Goal: Information Seeking & Learning: Learn about a topic

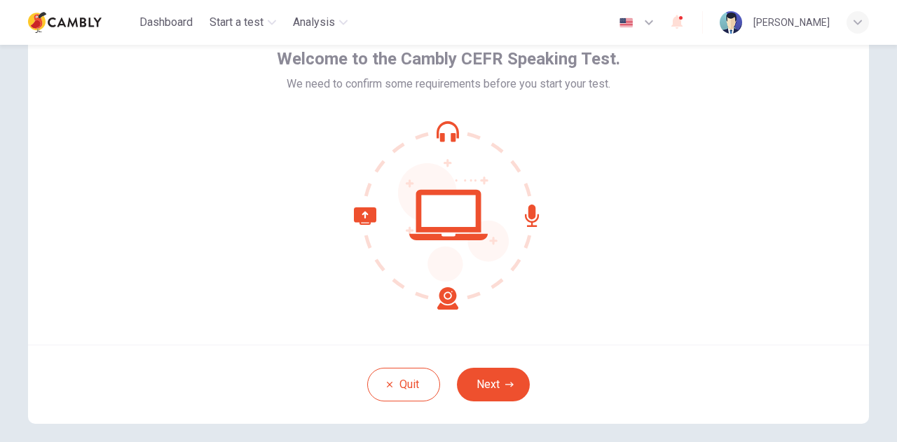
scroll to position [141, 0]
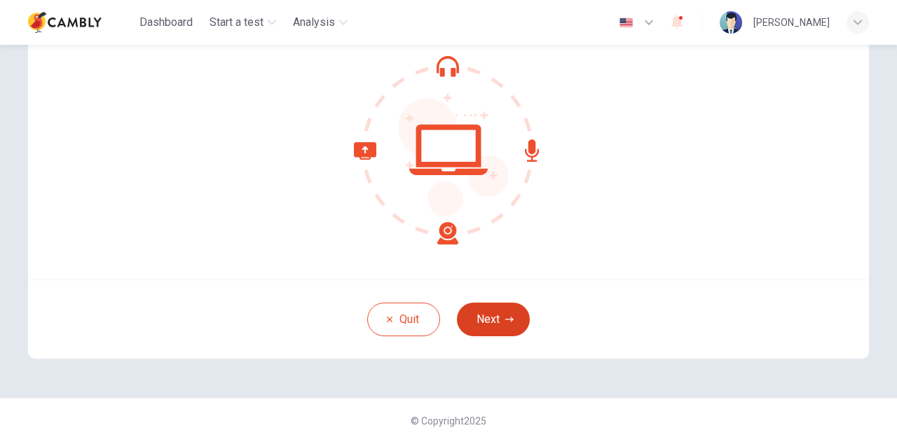
click at [491, 317] on button "Next" at bounding box center [493, 320] width 73 height 34
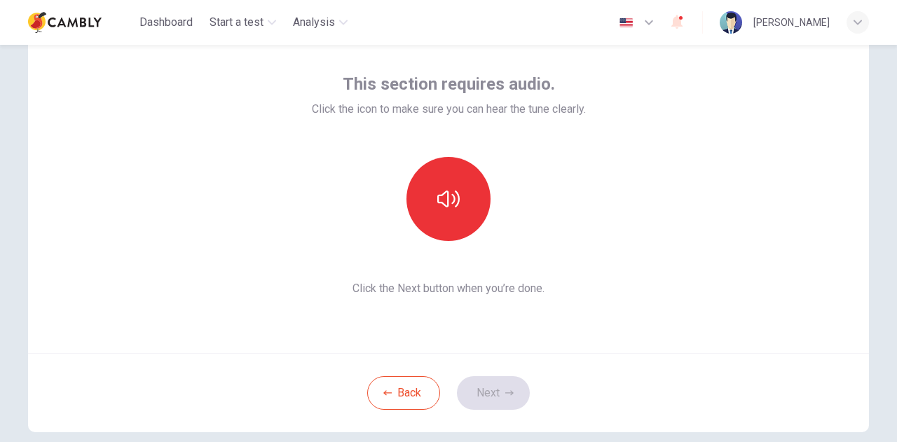
scroll to position [0, 0]
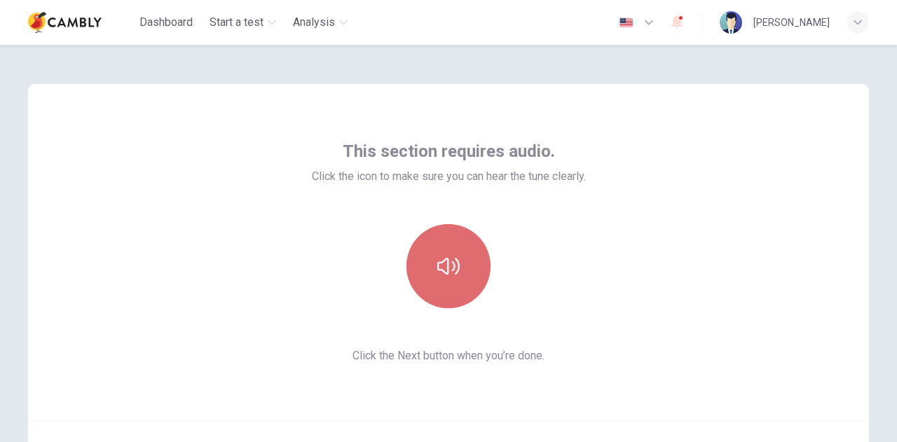
click at [444, 264] on icon "button" at bounding box center [448, 266] width 22 height 17
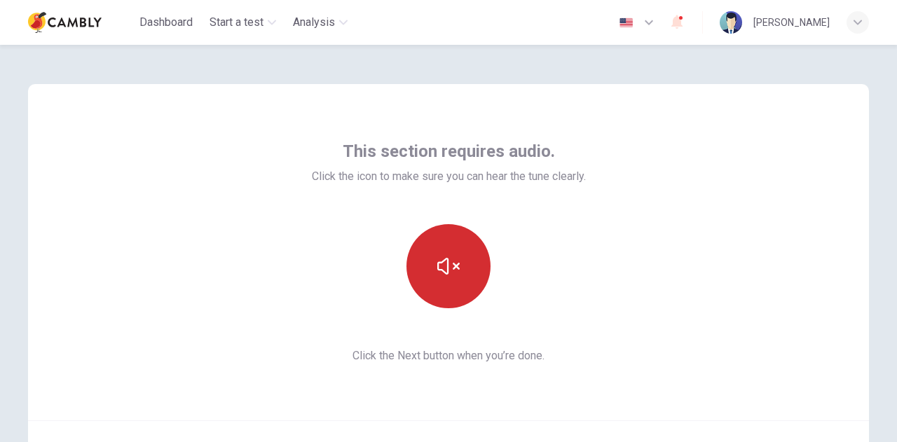
click at [446, 268] on icon "button" at bounding box center [448, 266] width 22 height 22
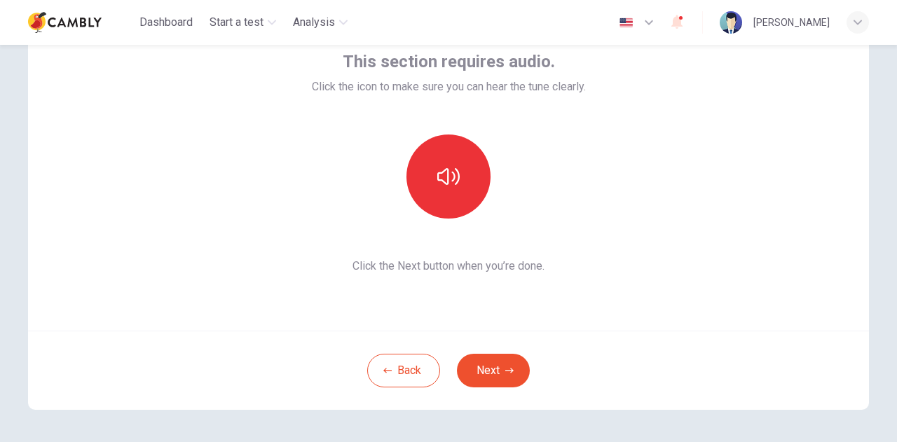
scroll to position [140, 0]
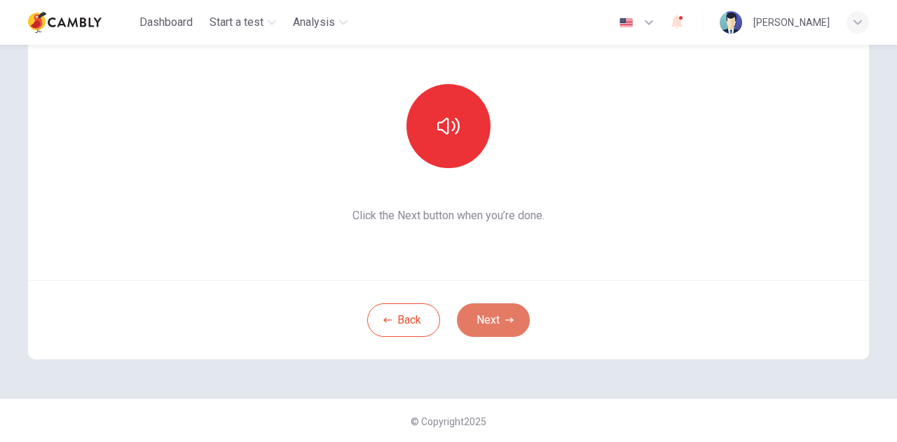
click at [498, 324] on button "Next" at bounding box center [493, 320] width 73 height 34
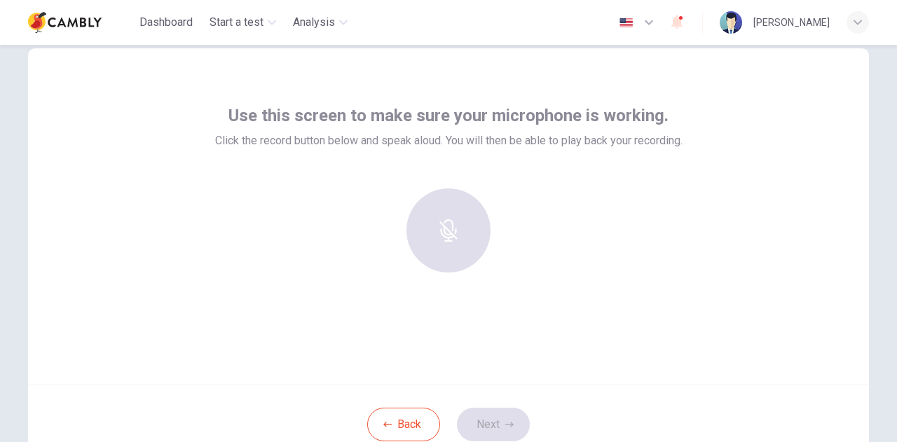
scroll to position [0, 0]
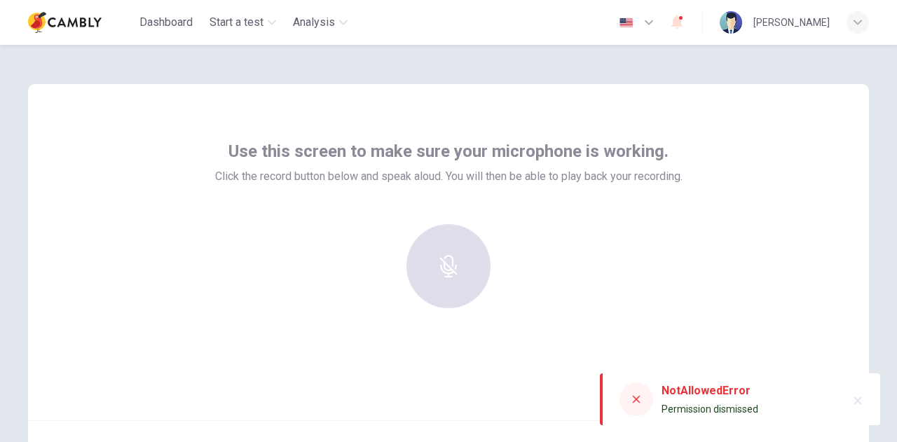
click at [432, 270] on div at bounding box center [448, 266] width 151 height 84
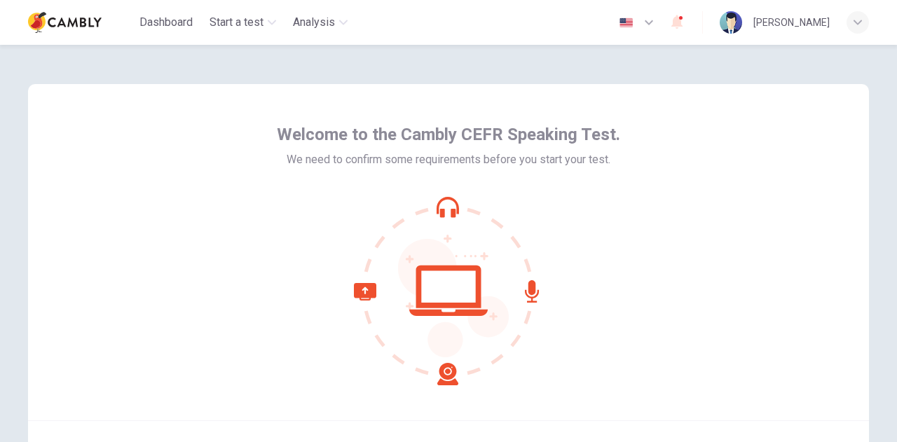
scroll to position [141, 0]
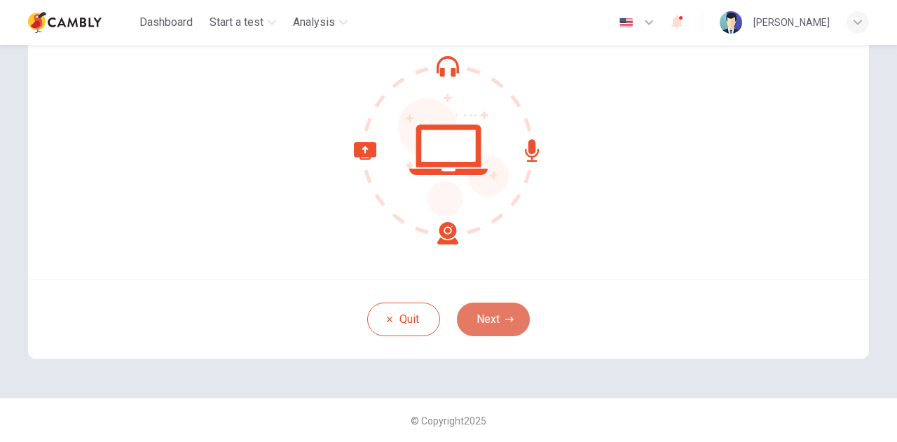
click at [486, 312] on button "Next" at bounding box center [493, 320] width 73 height 34
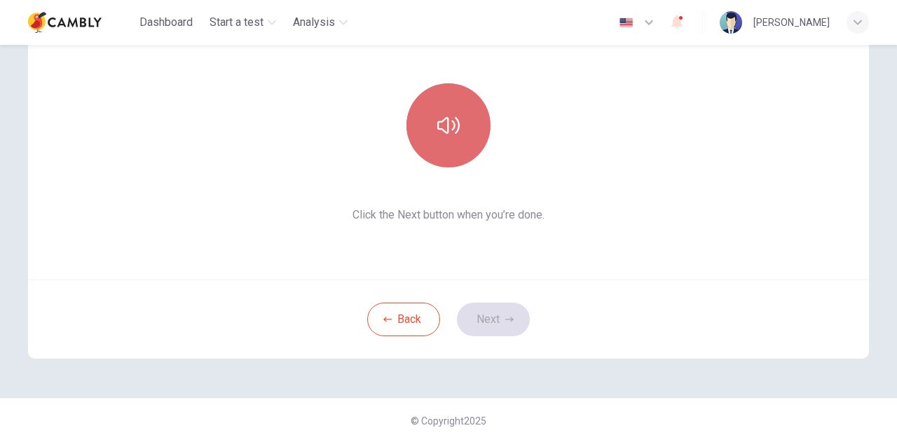
click at [444, 131] on icon "button" at bounding box center [448, 125] width 22 height 17
click at [449, 139] on button "button" at bounding box center [448, 125] width 84 height 84
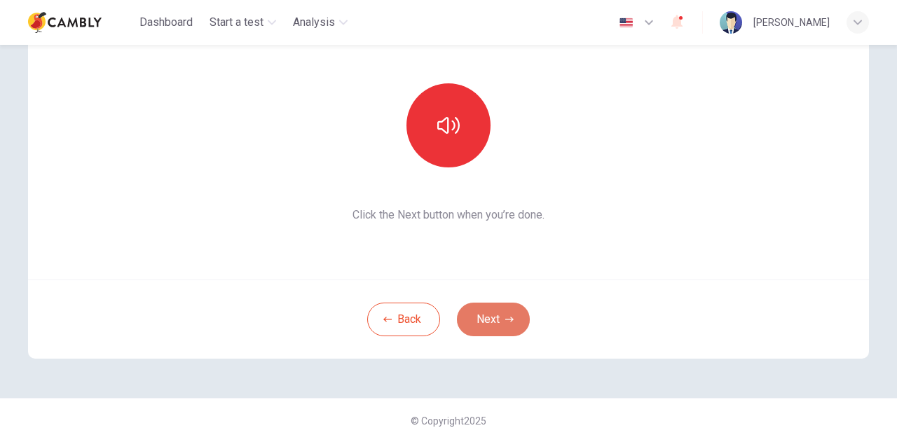
click at [488, 323] on button "Next" at bounding box center [493, 320] width 73 height 34
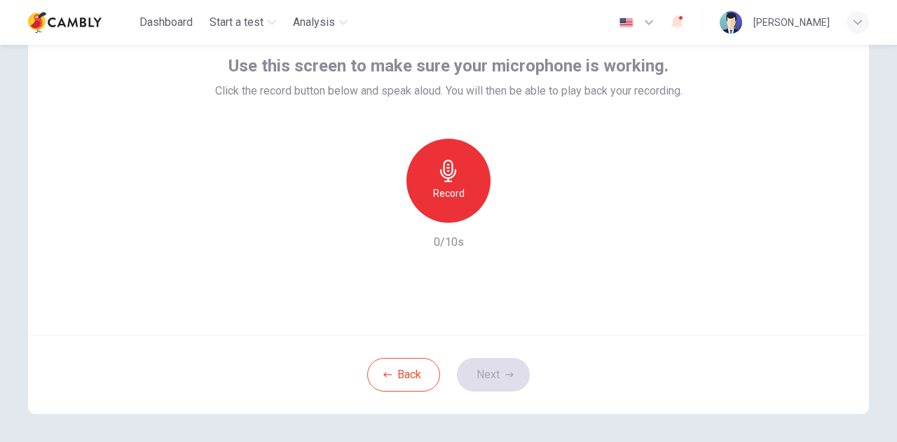
scroll to position [1, 0]
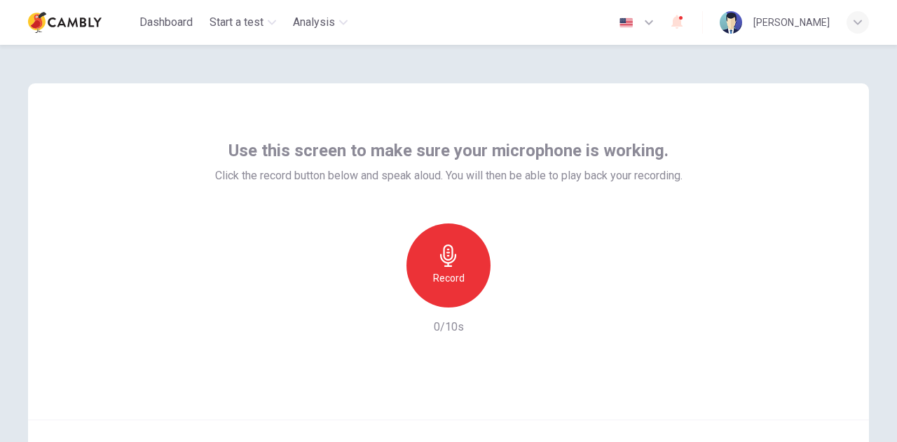
click at [456, 259] on icon "button" at bounding box center [448, 256] width 22 height 22
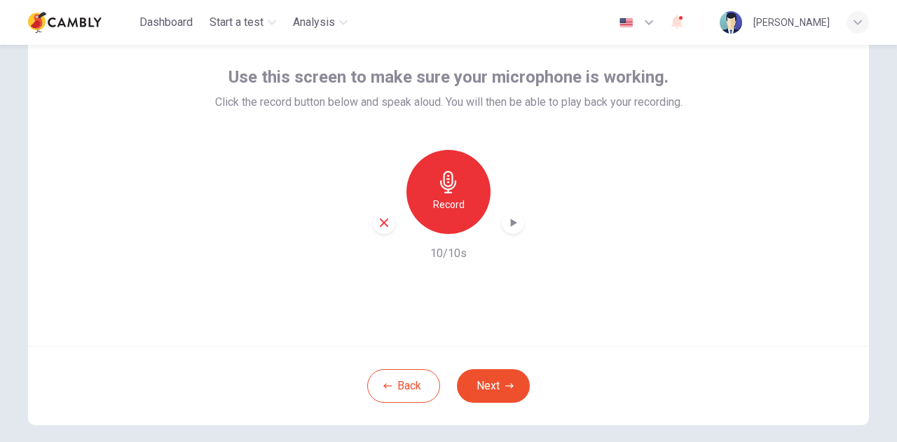
scroll to position [141, 0]
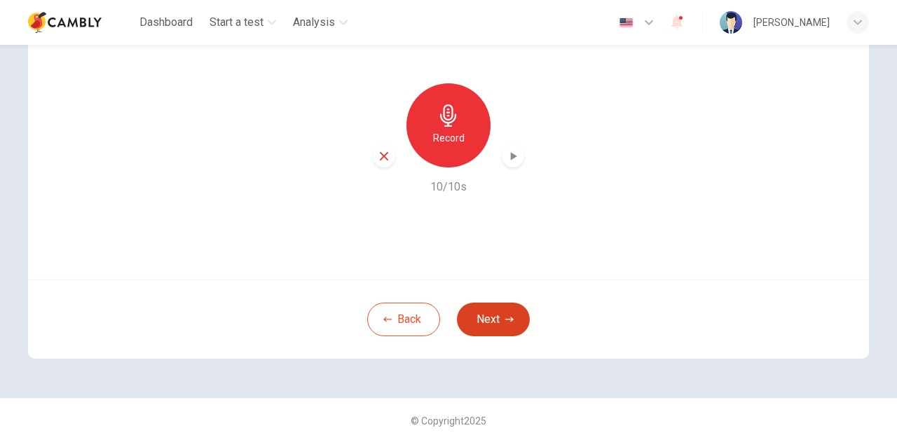
click at [486, 323] on button "Next" at bounding box center [493, 320] width 73 height 34
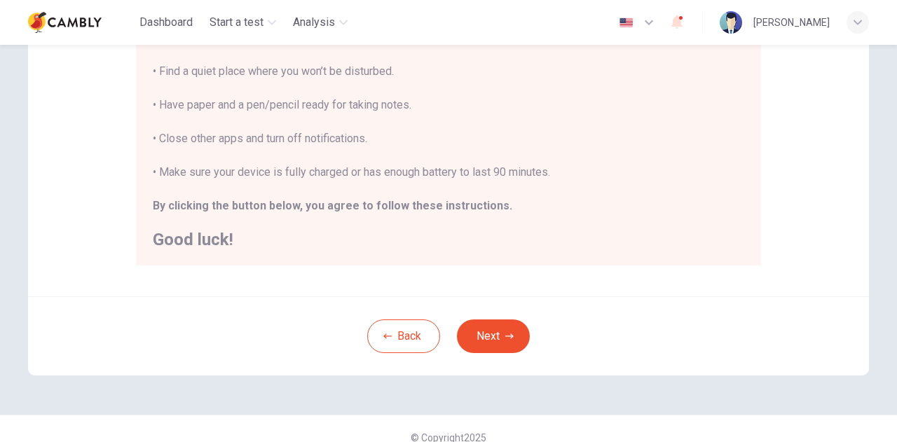
scroll to position [336, 0]
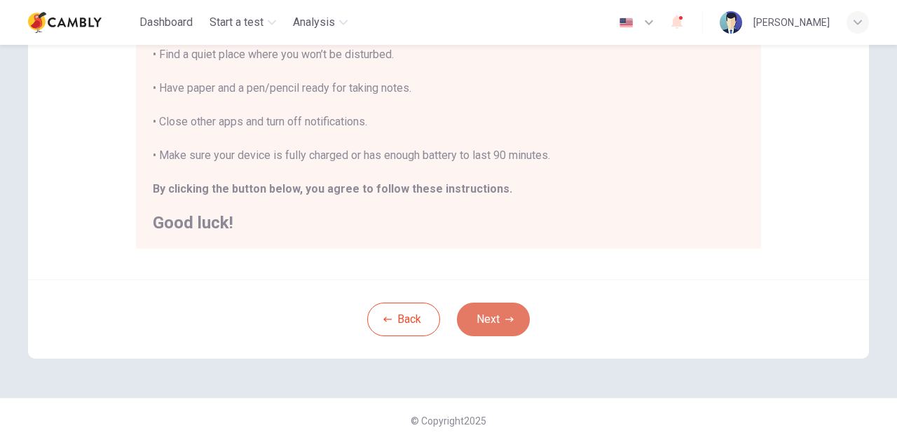
click at [493, 313] on button "Next" at bounding box center [493, 320] width 73 height 34
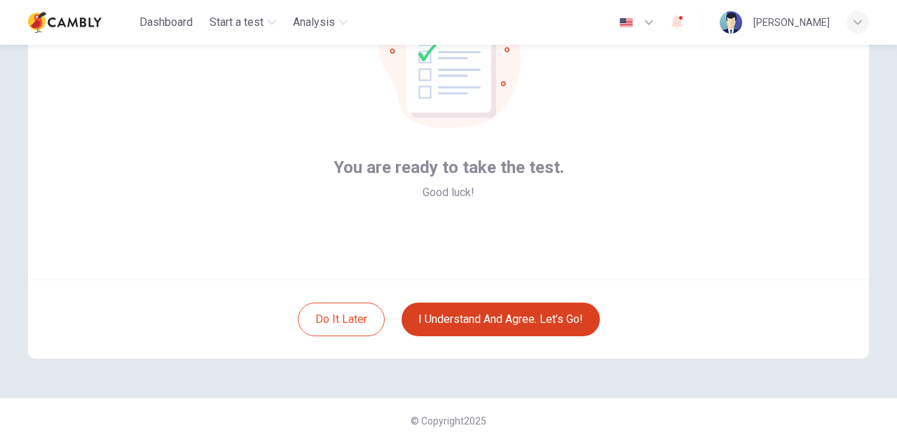
click at [495, 323] on button "I understand and agree. Let’s go!" at bounding box center [501, 320] width 198 height 34
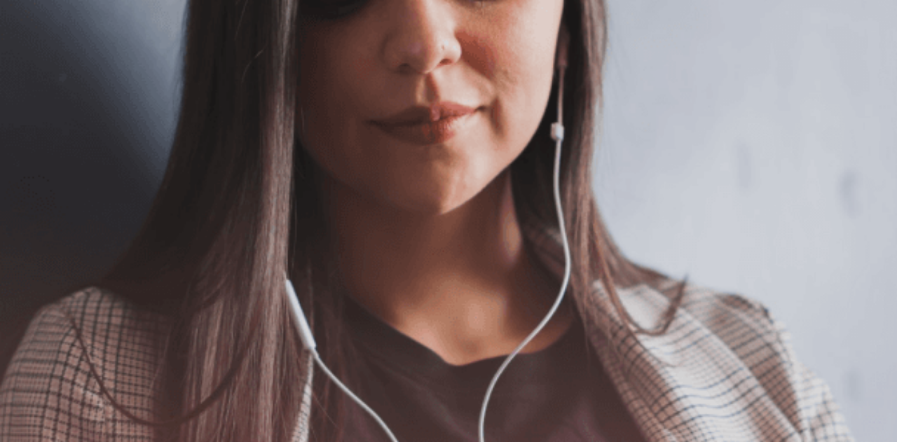
click at [40, 72] on button "Continue" at bounding box center [20, 98] width 40 height 53
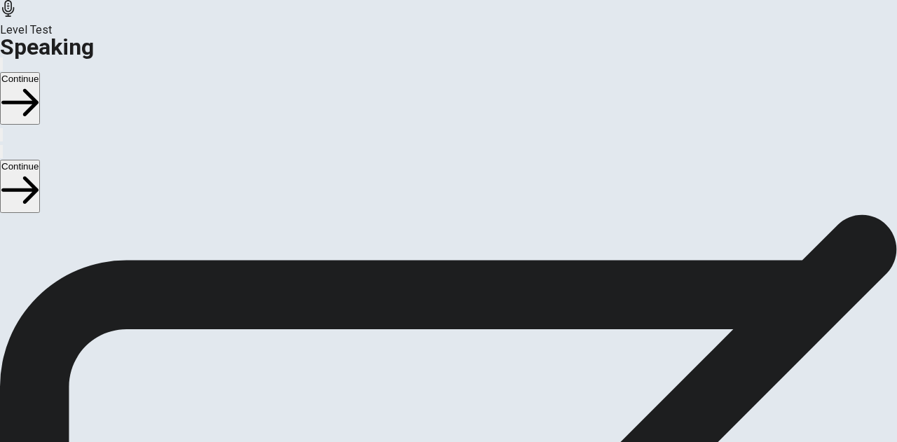
scroll to position [210, 0]
click at [40, 72] on button "Continue" at bounding box center [20, 98] width 40 height 53
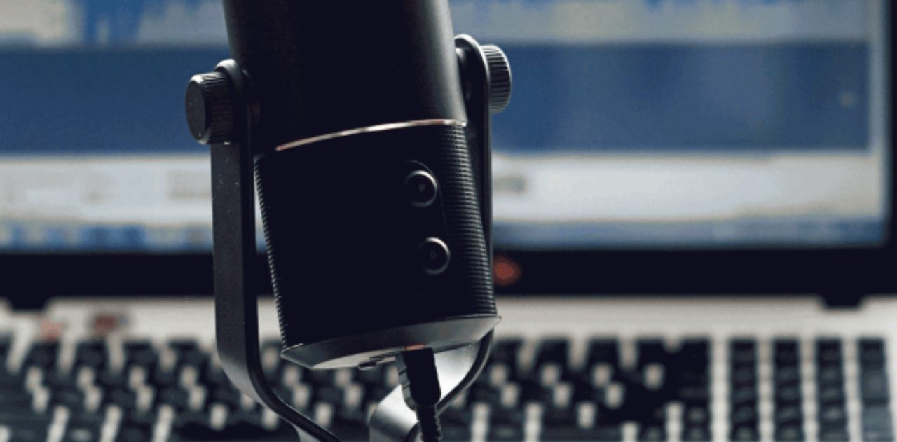
scroll to position [104, 0]
click at [40, 72] on button "Continue" at bounding box center [20, 98] width 40 height 53
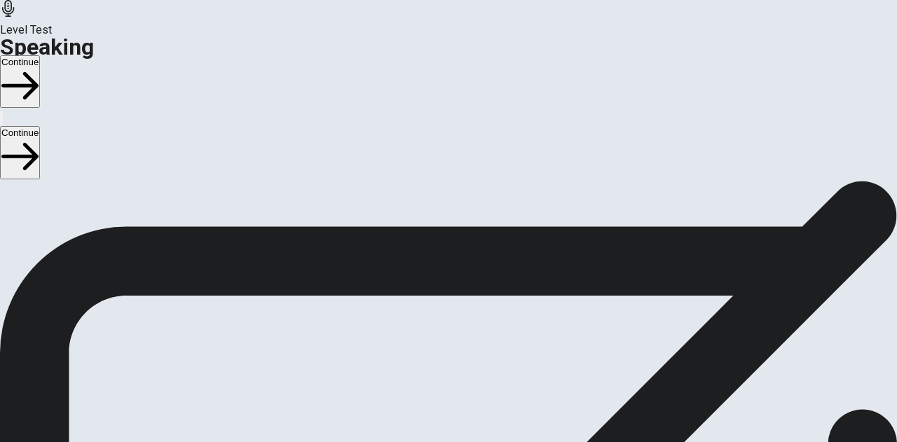
scroll to position [67, 0]
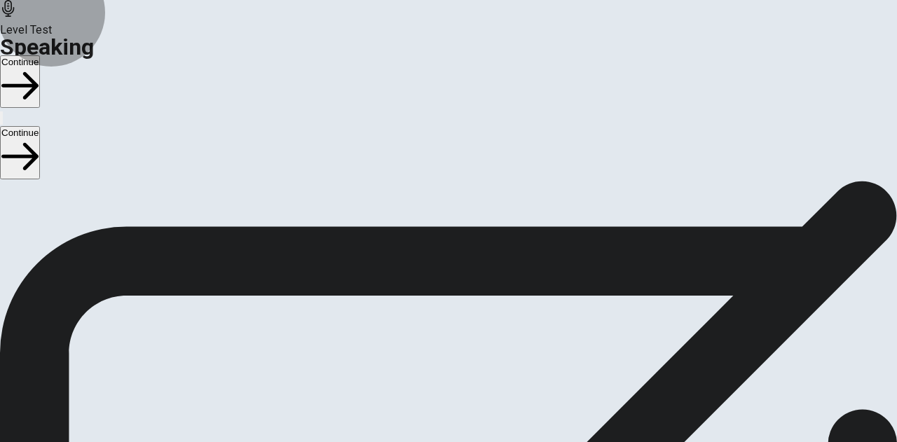
click at [40, 55] on button "Continue" at bounding box center [20, 81] width 40 height 53
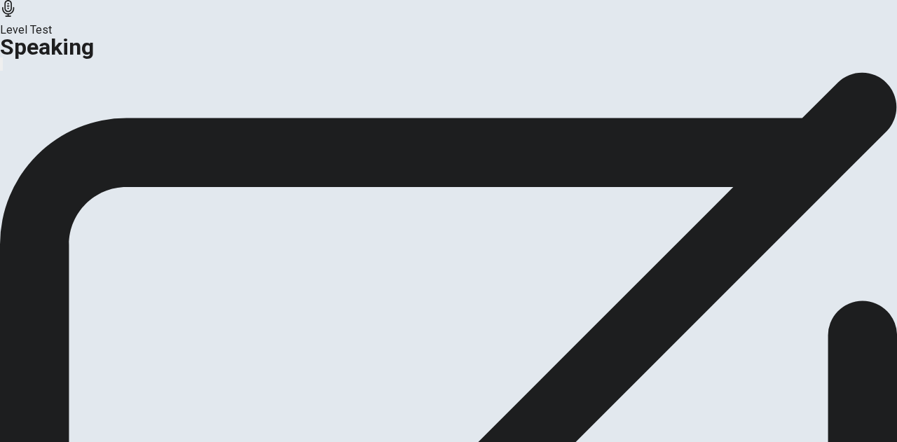
click at [55, 108] on button "Analysis" at bounding box center [27, 98] width 55 height 19
